Goal: Task Accomplishment & Management: Manage account settings

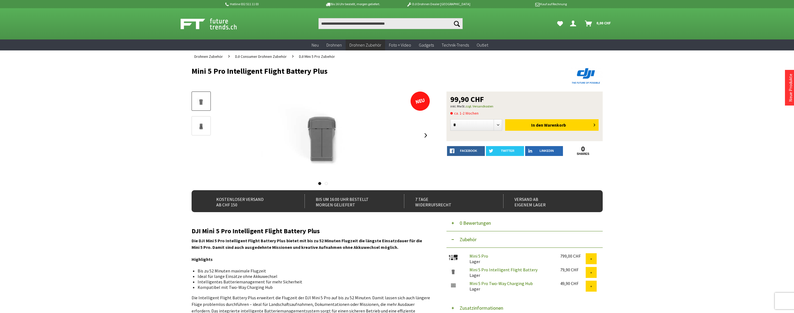
click at [572, 23] on icon "Hi, Richard - Dein Konto" at bounding box center [573, 21] width 6 height 4
click at [570, 24] on icon "Hi, Richard - Dein Konto" at bounding box center [573, 21] width 6 height 4
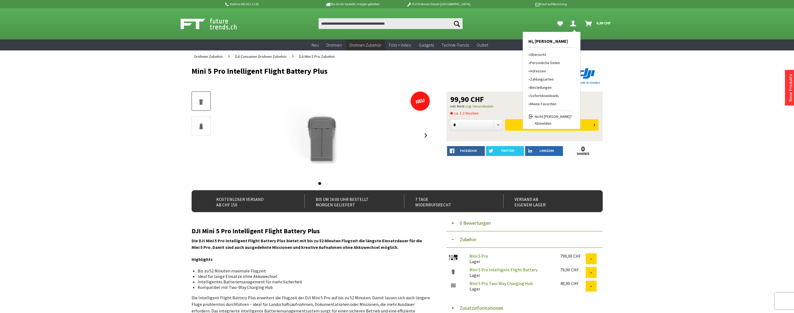
click at [469, 114] on span "ca. 1-2 Wochen" at bounding box center [464, 113] width 28 height 7
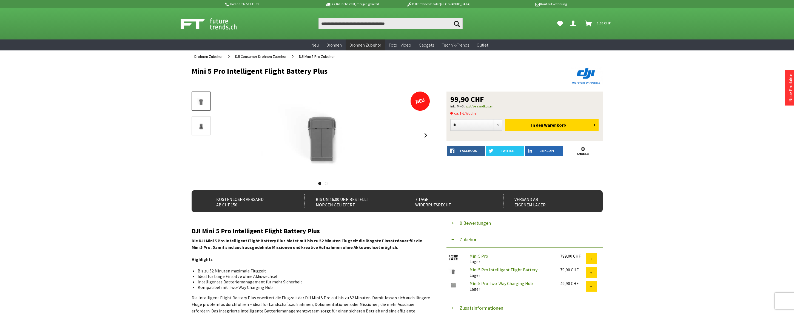
click at [469, 114] on span "ca. 1-2 Wochen" at bounding box center [464, 113] width 28 height 7
click at [571, 24] on icon "Hi, Richard - Dein Konto" at bounding box center [573, 21] width 6 height 4
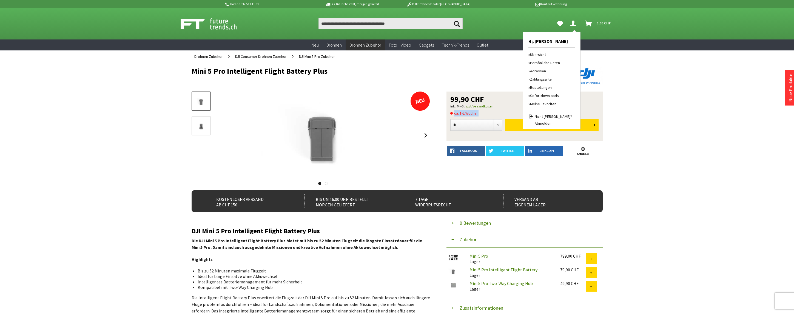
click at [543, 85] on link "Bestellungen" at bounding box center [550, 87] width 44 height 8
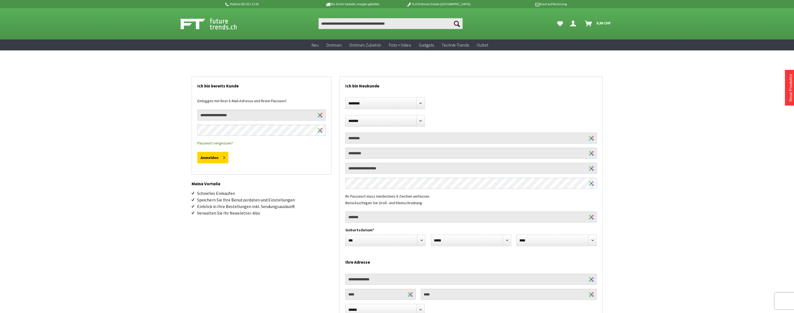
click at [570, 24] on icon "Hi, Richard - Dein Konto" at bounding box center [573, 21] width 6 height 4
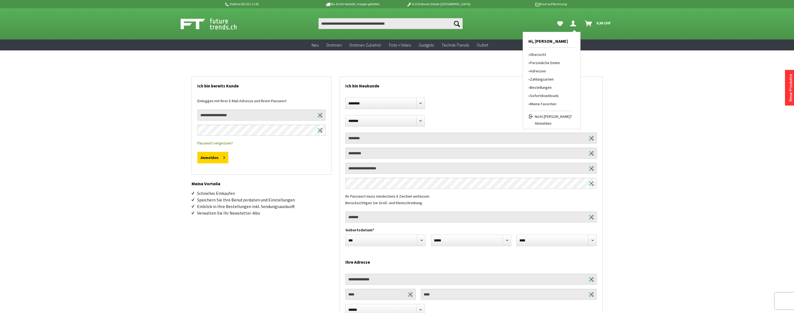
click at [540, 55] on link "Übersicht" at bounding box center [550, 54] width 44 height 8
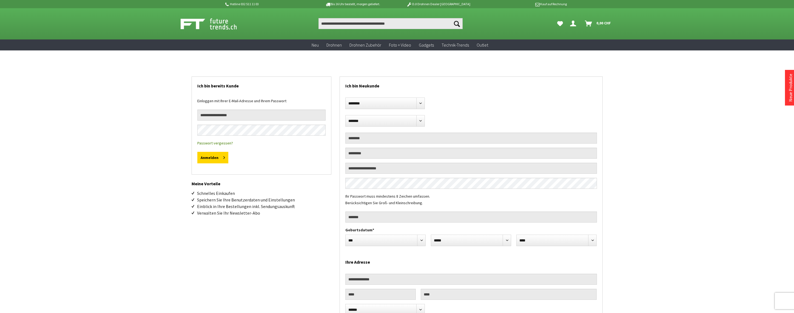
click at [573, 26] on link "Hi, [PERSON_NAME]" at bounding box center [574, 23] width 13 height 11
